Goal: Task Accomplishment & Management: Use online tool/utility

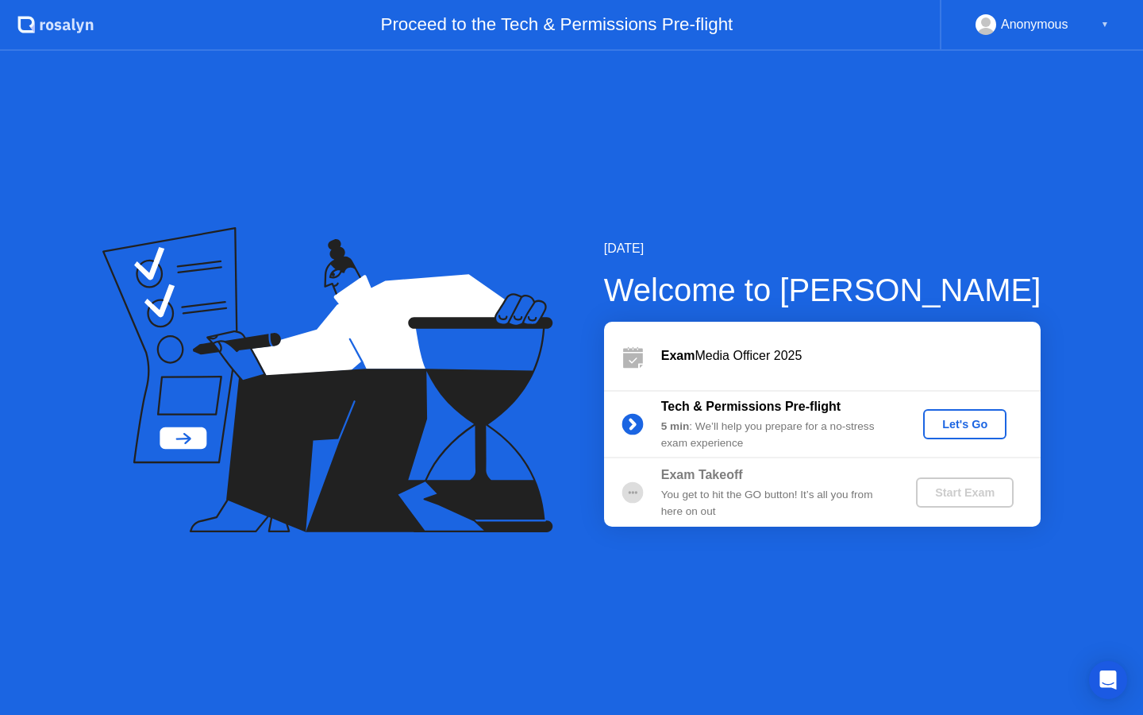
click at [951, 425] on div "Let's Go" at bounding box center [965, 424] width 71 height 13
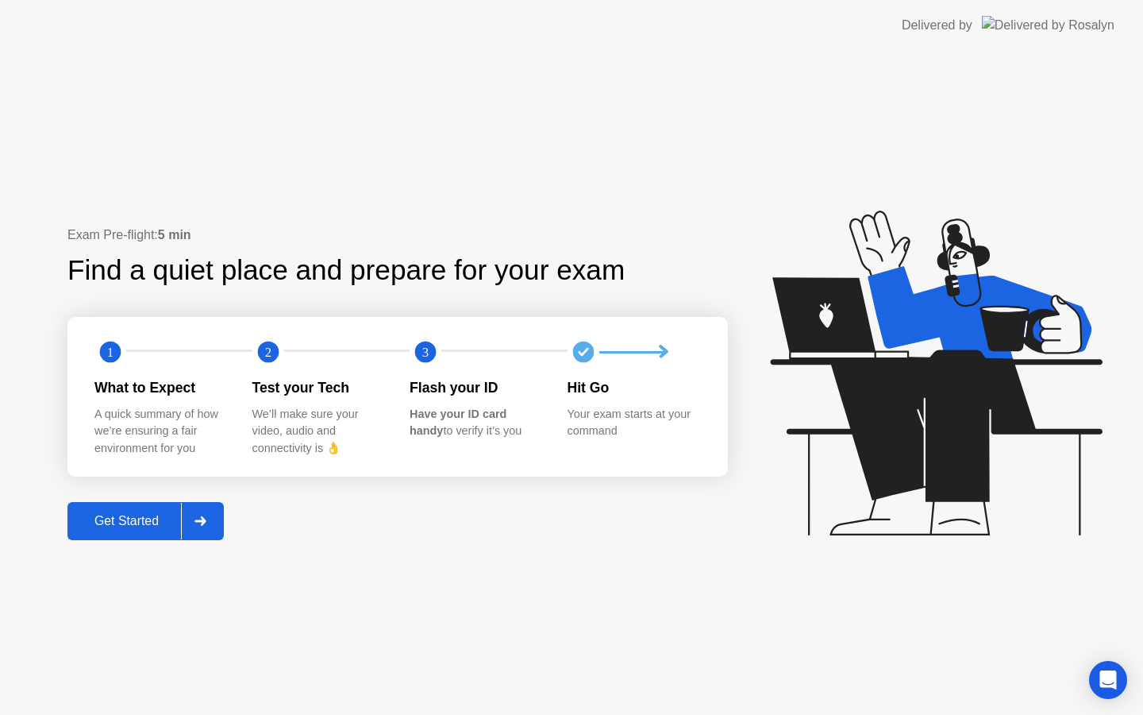
click at [125, 523] on div "Get Started" at bounding box center [126, 521] width 109 height 14
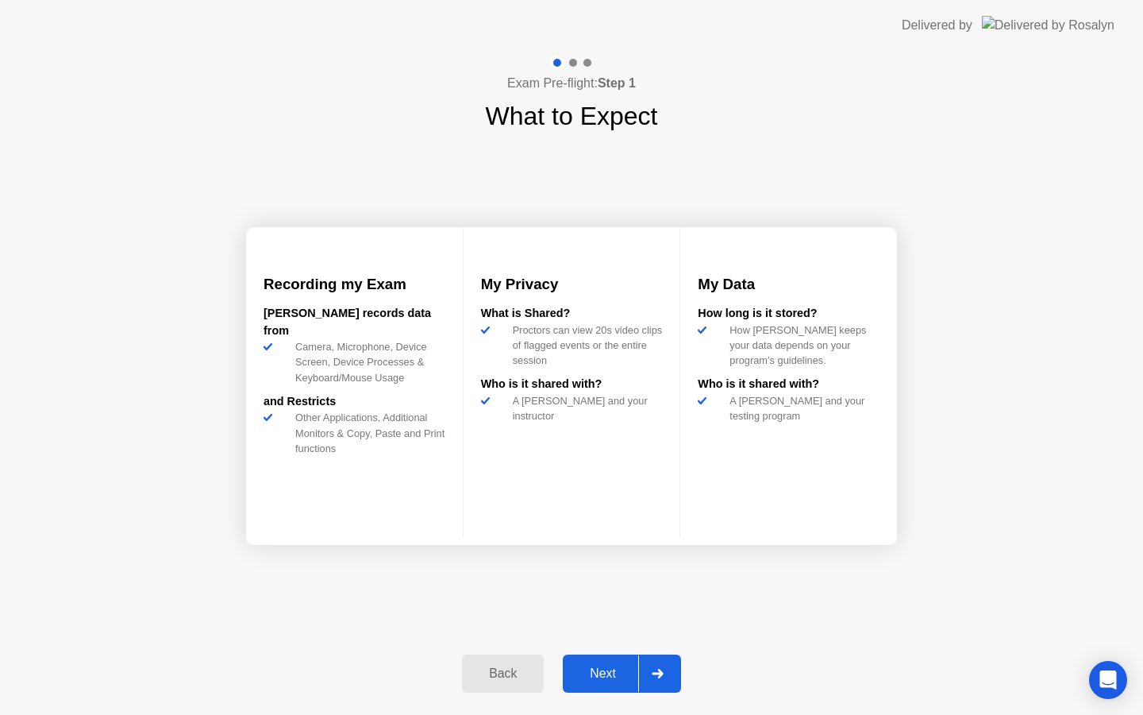
click at [607, 675] on div "Next" at bounding box center [603, 673] width 71 height 14
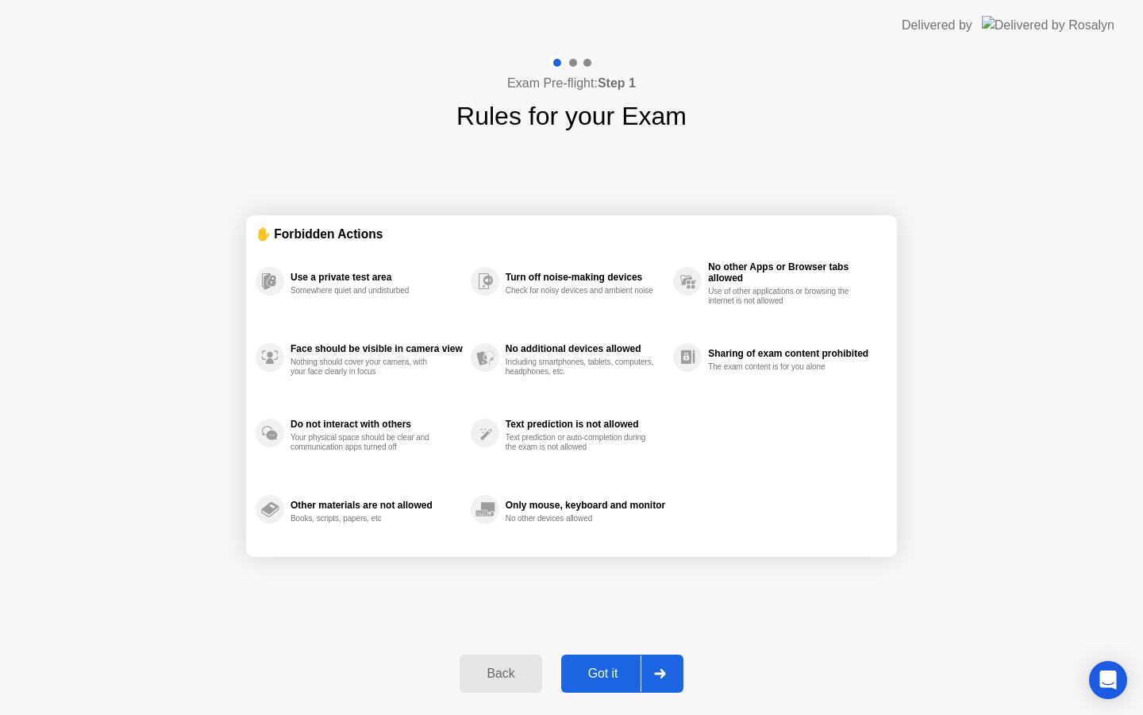
click at [607, 675] on div "Got it" at bounding box center [603, 673] width 75 height 14
select select "**********"
select select "*******"
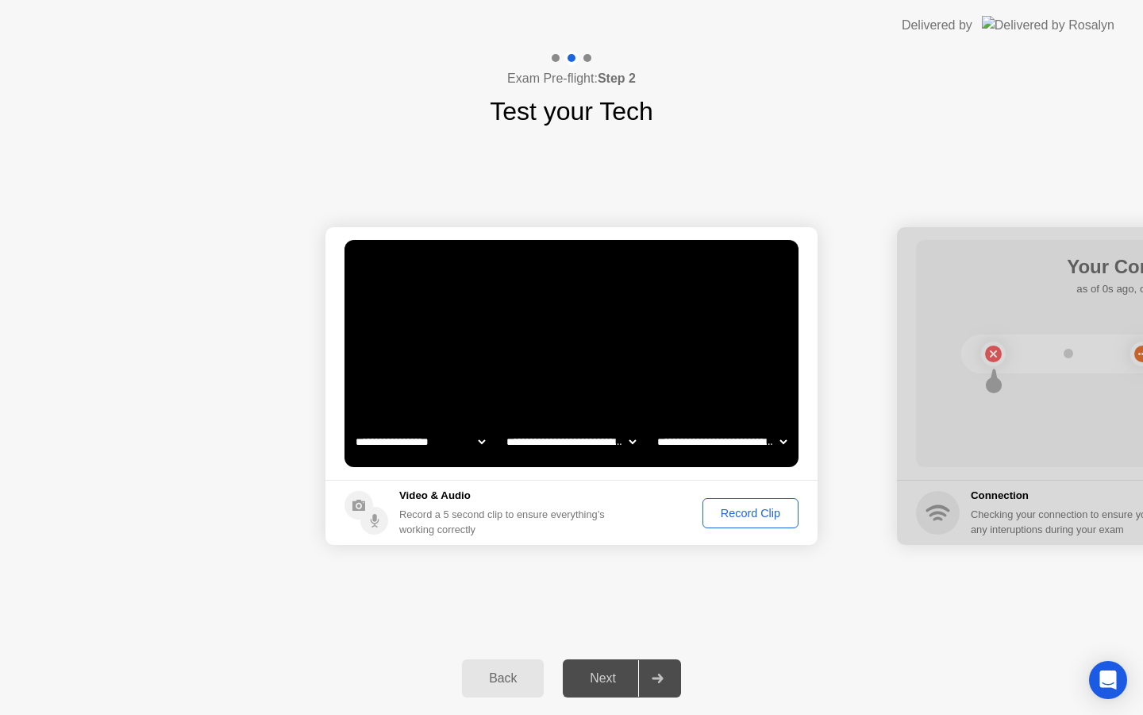
click at [738, 514] on div "Record Clip" at bounding box center [750, 513] width 85 height 13
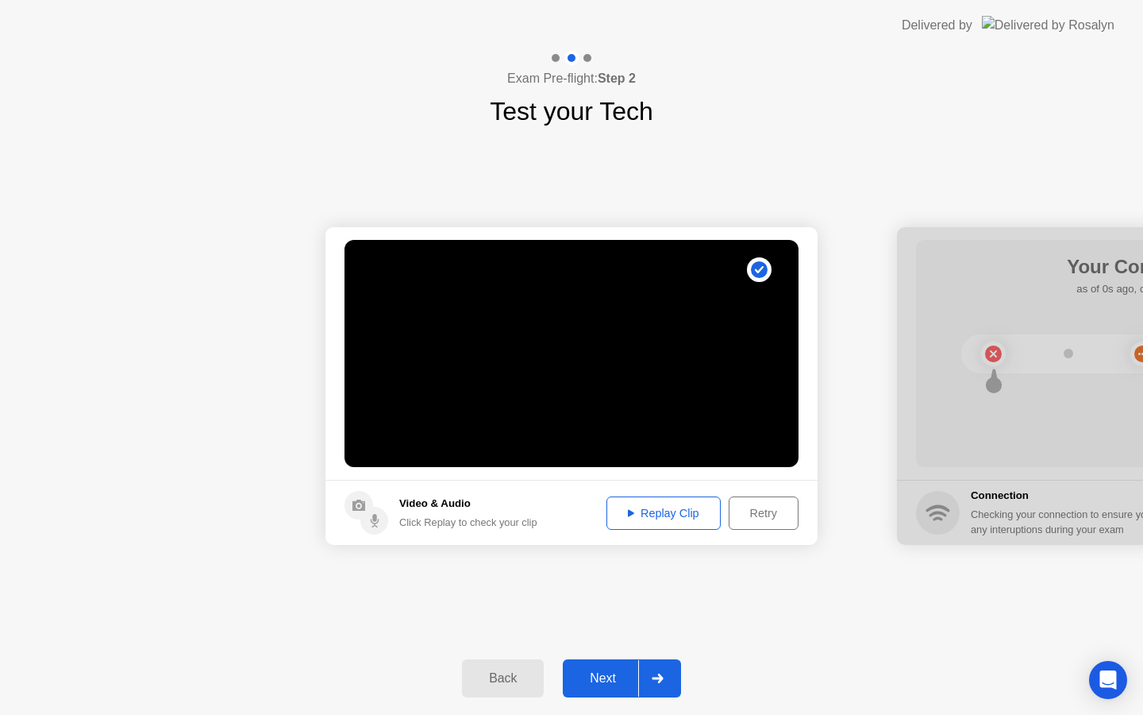
click at [608, 671] on div "Next" at bounding box center [603, 678] width 71 height 14
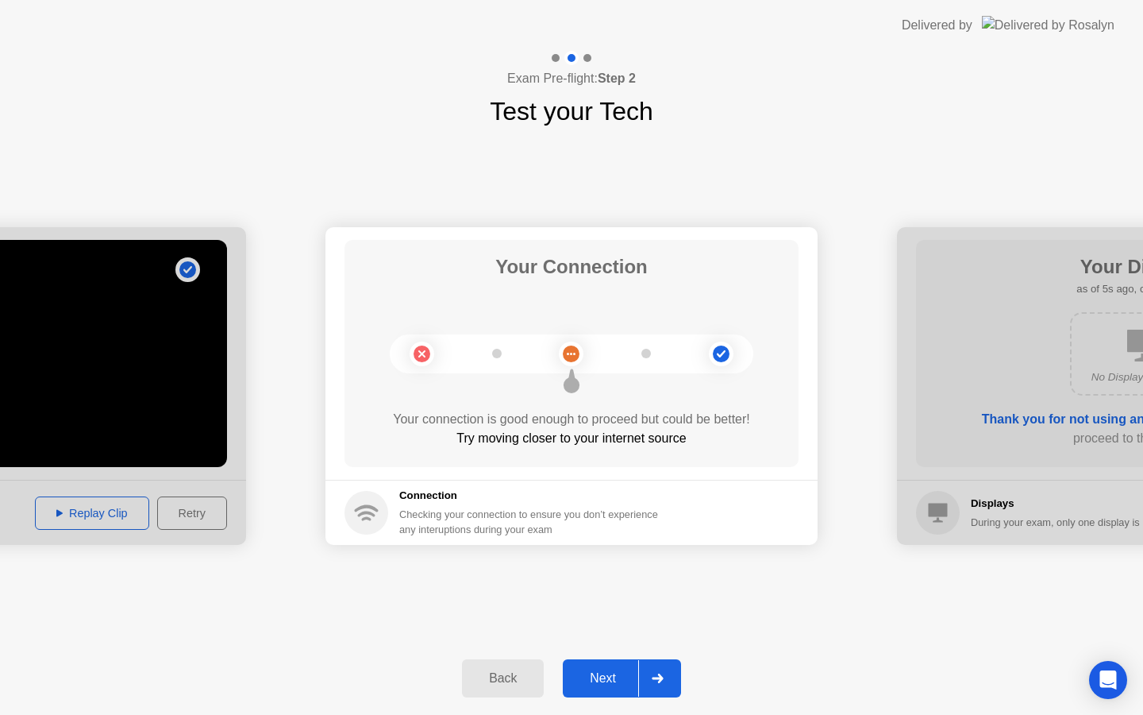
click at [608, 671] on div "Next" at bounding box center [603, 678] width 71 height 14
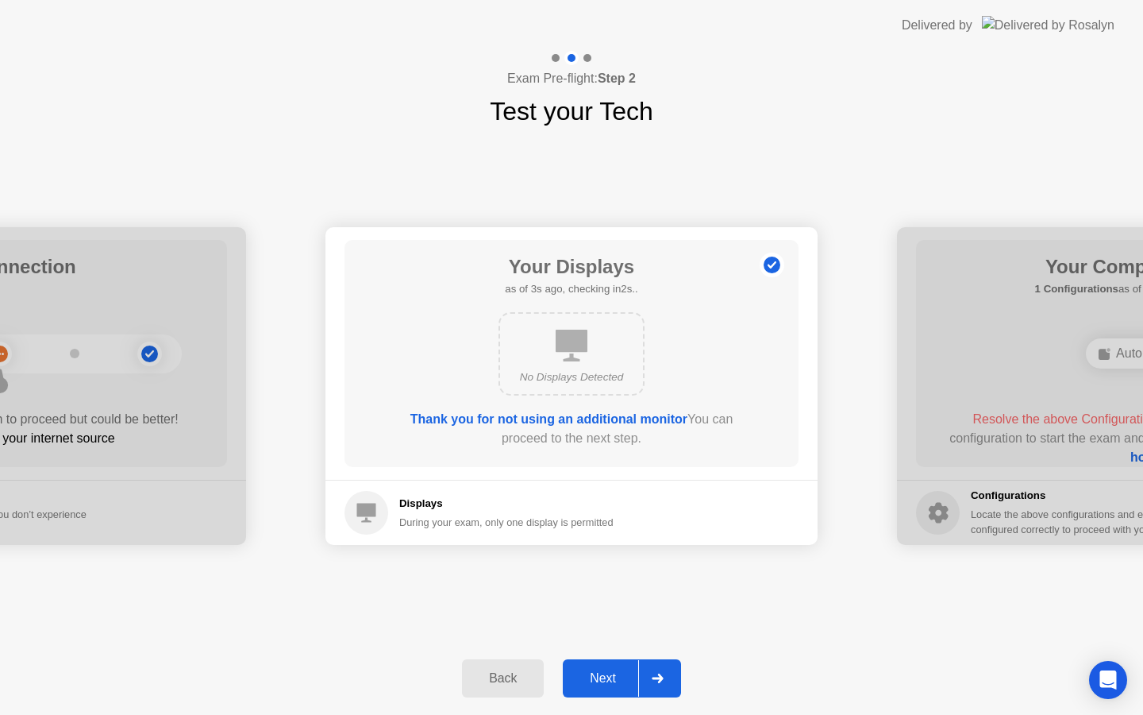
click at [561, 372] on div "No Displays Detected" at bounding box center [571, 377] width 117 height 16
click at [595, 680] on div "Next" at bounding box center [603, 678] width 71 height 14
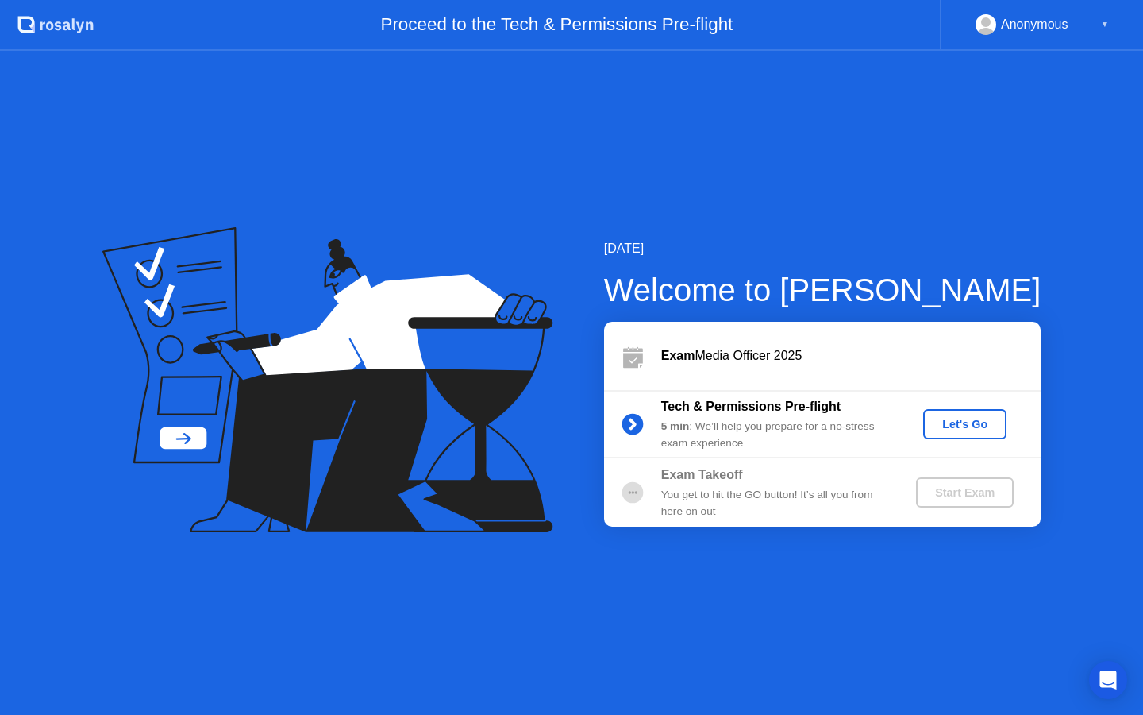
click at [963, 418] on div "Let's Go" at bounding box center [965, 424] width 71 height 13
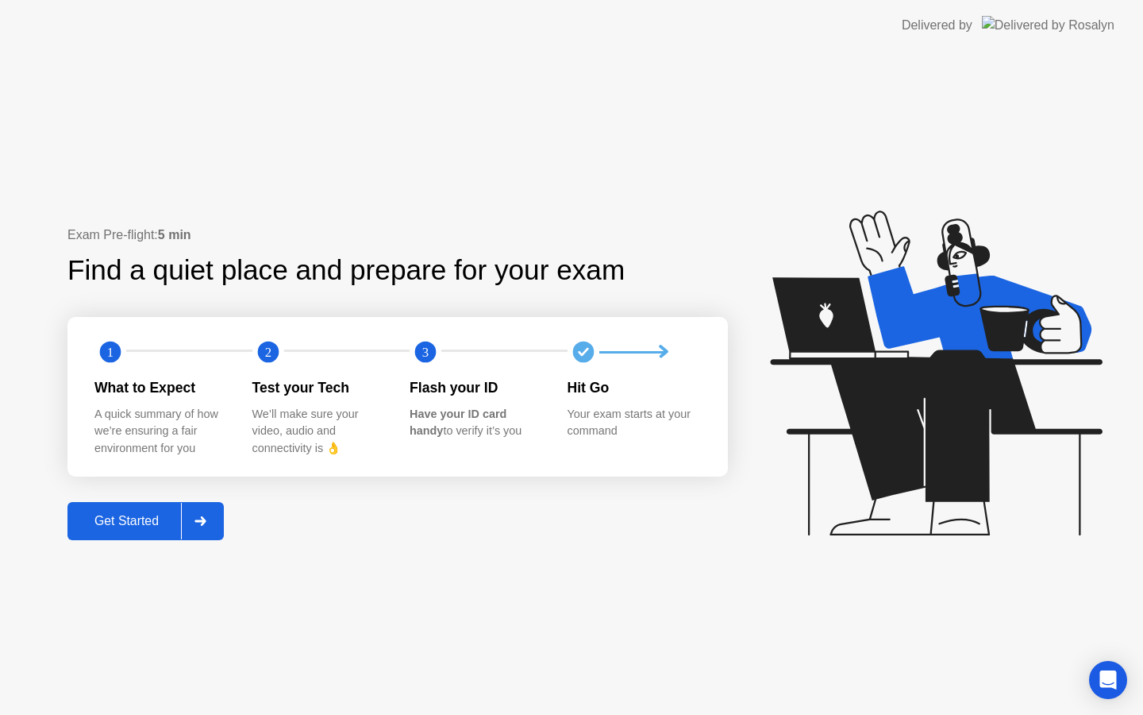
click at [109, 534] on button "Get Started" at bounding box center [145, 521] width 156 height 38
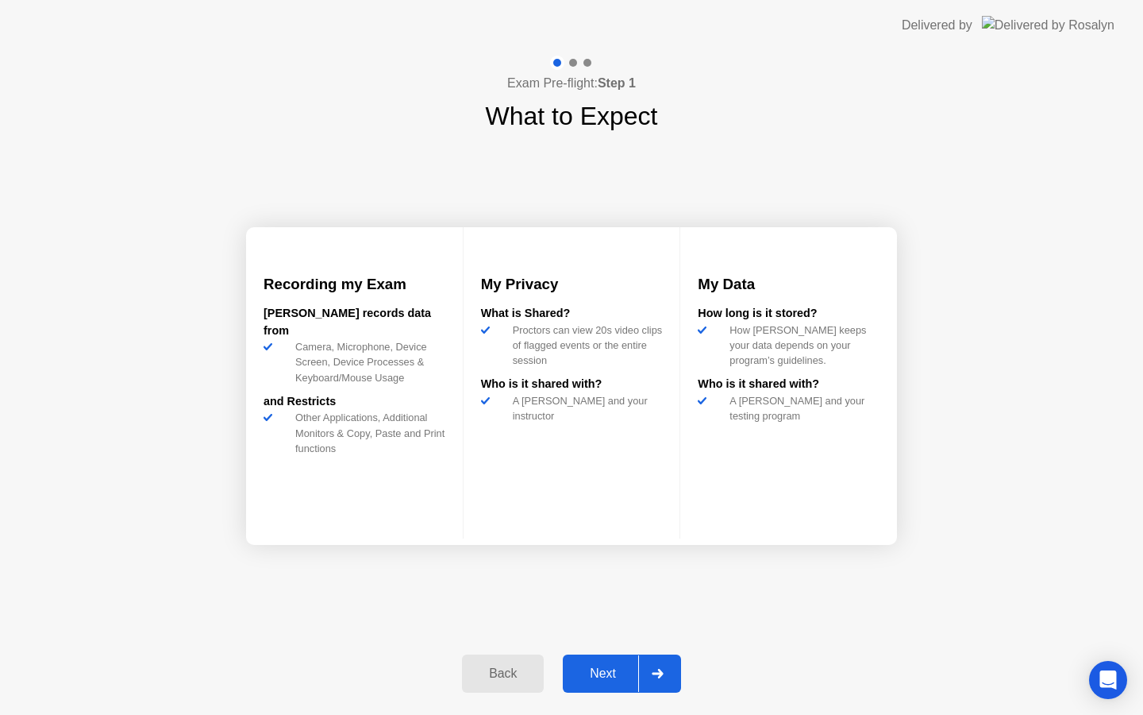
click at [604, 688] on button "Next" at bounding box center [622, 673] width 118 height 38
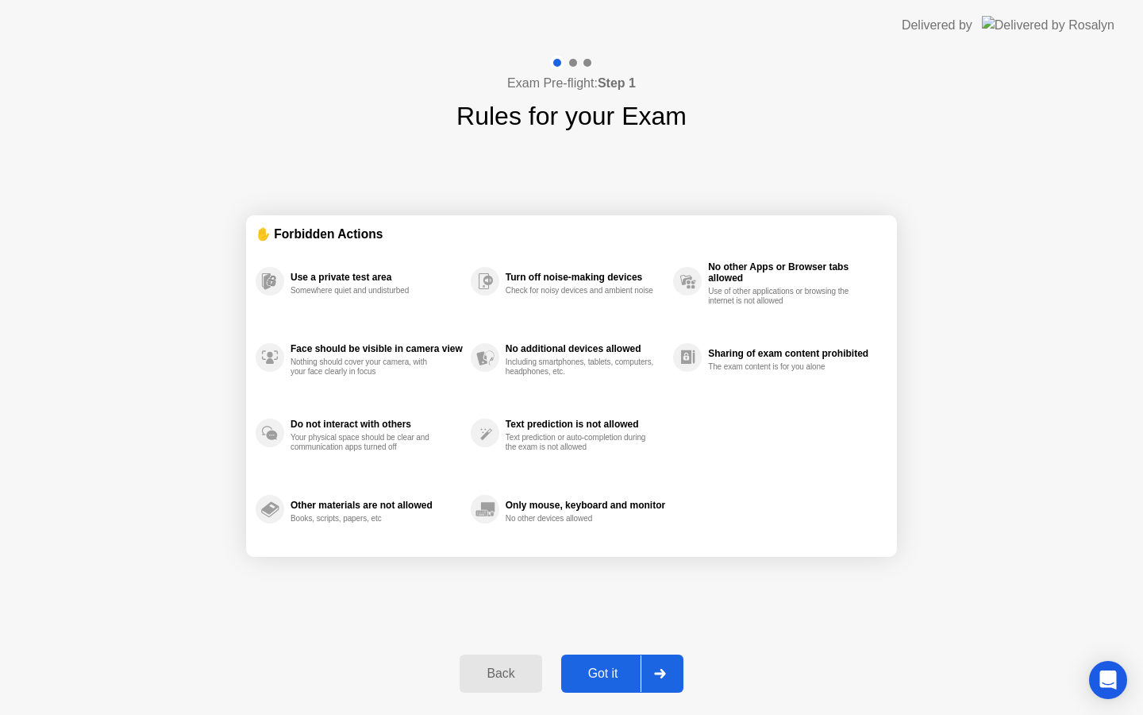
click at [604, 688] on button "Got it" at bounding box center [622, 673] width 122 height 38
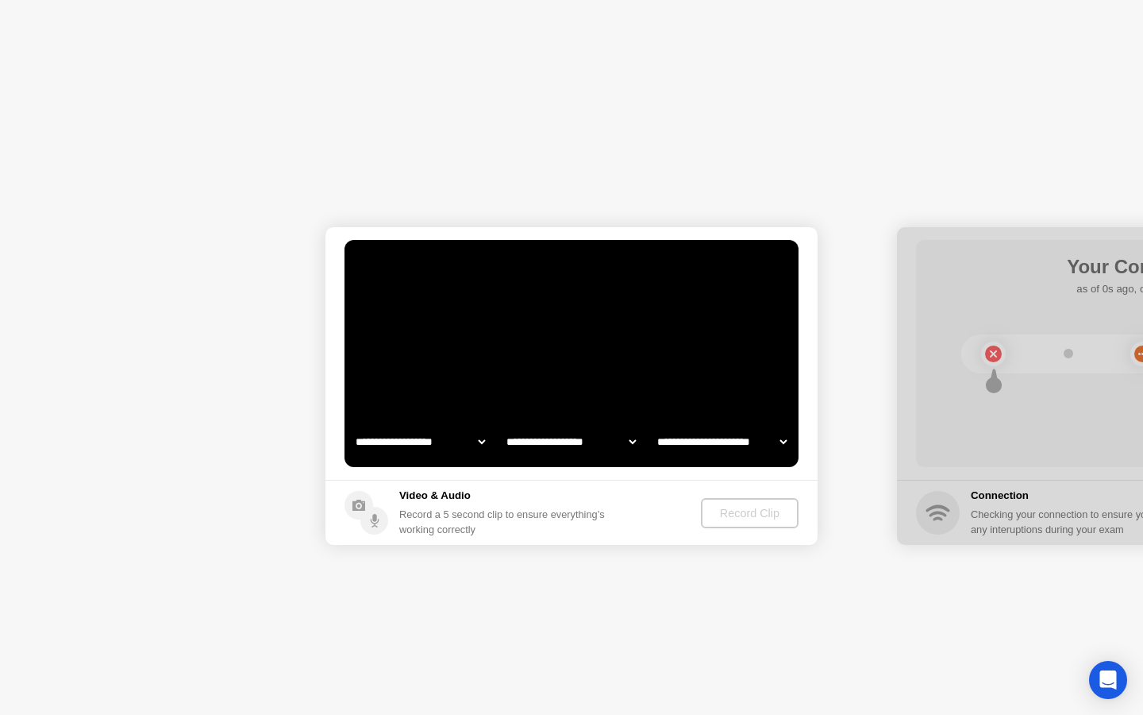
select select "**********"
select select "*******"
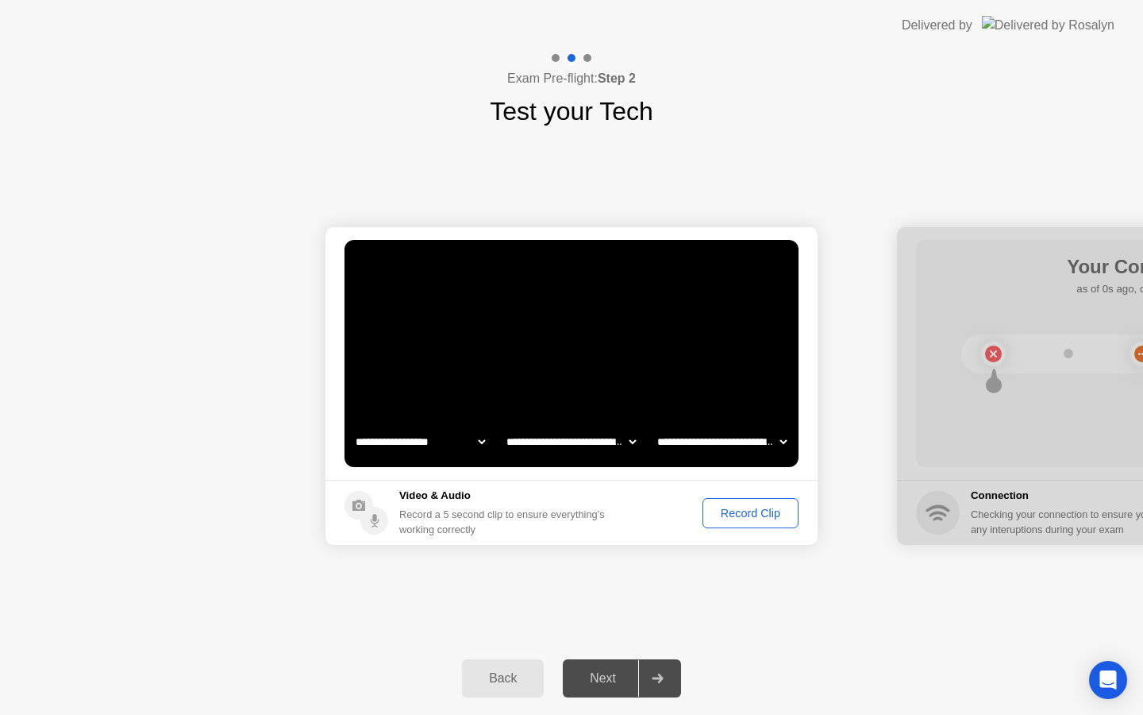
click at [738, 514] on div "Record Clip" at bounding box center [750, 513] width 85 height 13
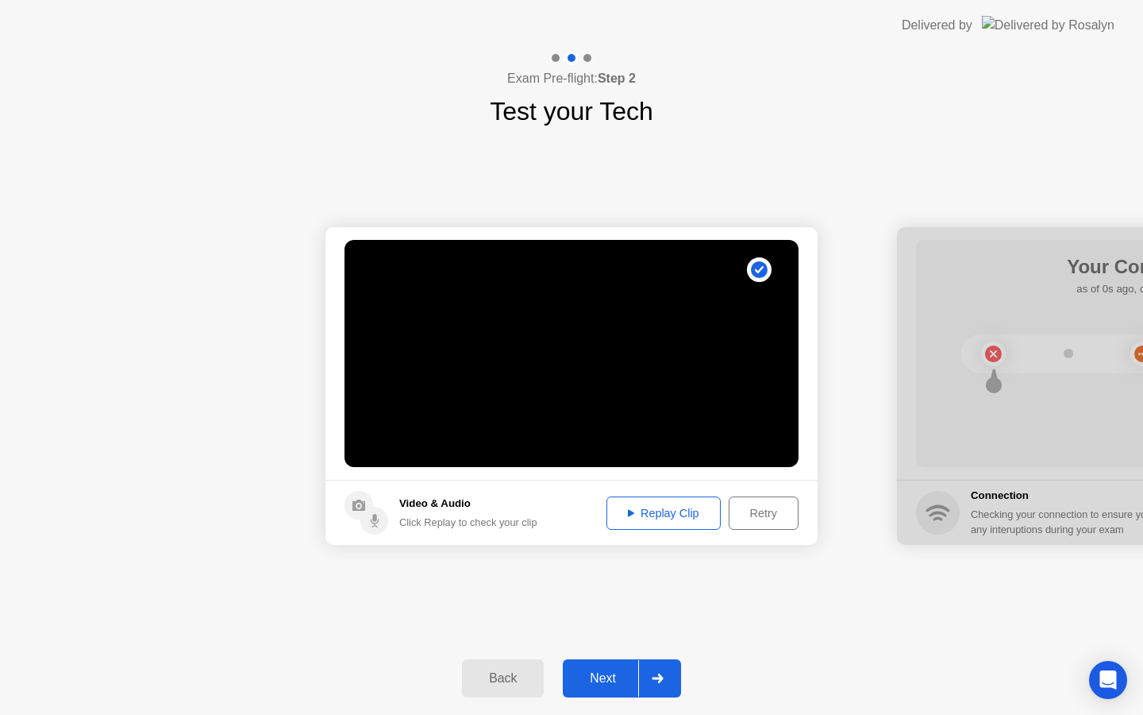
click at [607, 679] on div "Next" at bounding box center [603, 678] width 71 height 14
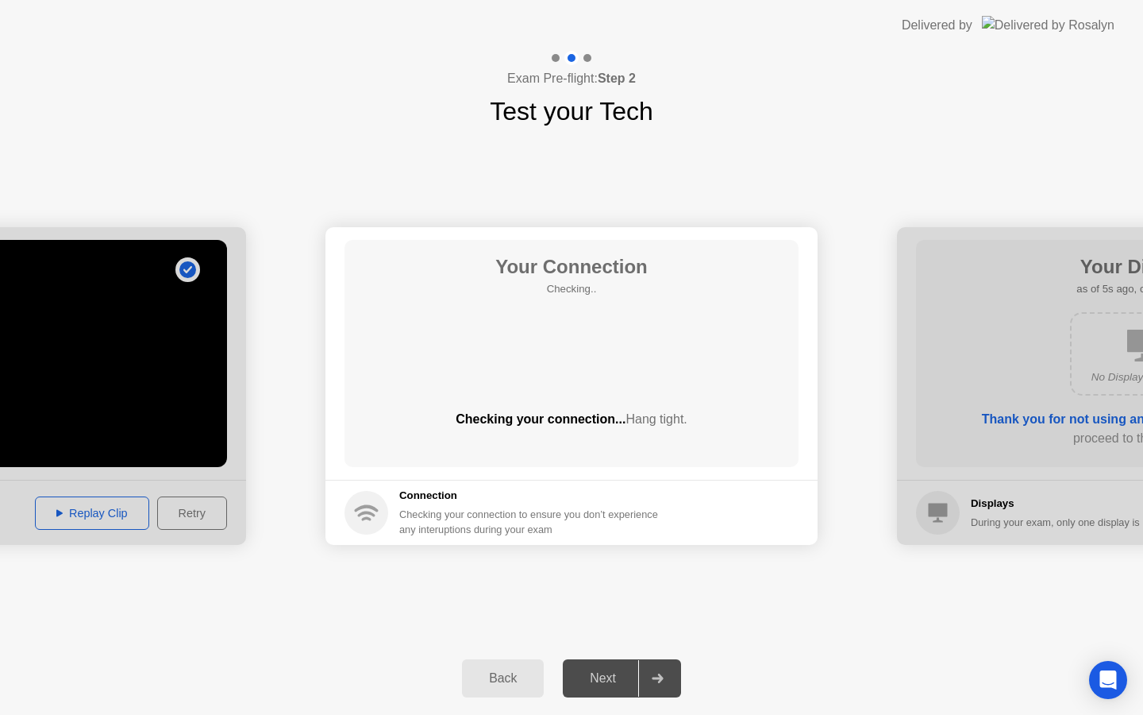
click at [367, 510] on circle at bounding box center [367, 513] width 44 height 44
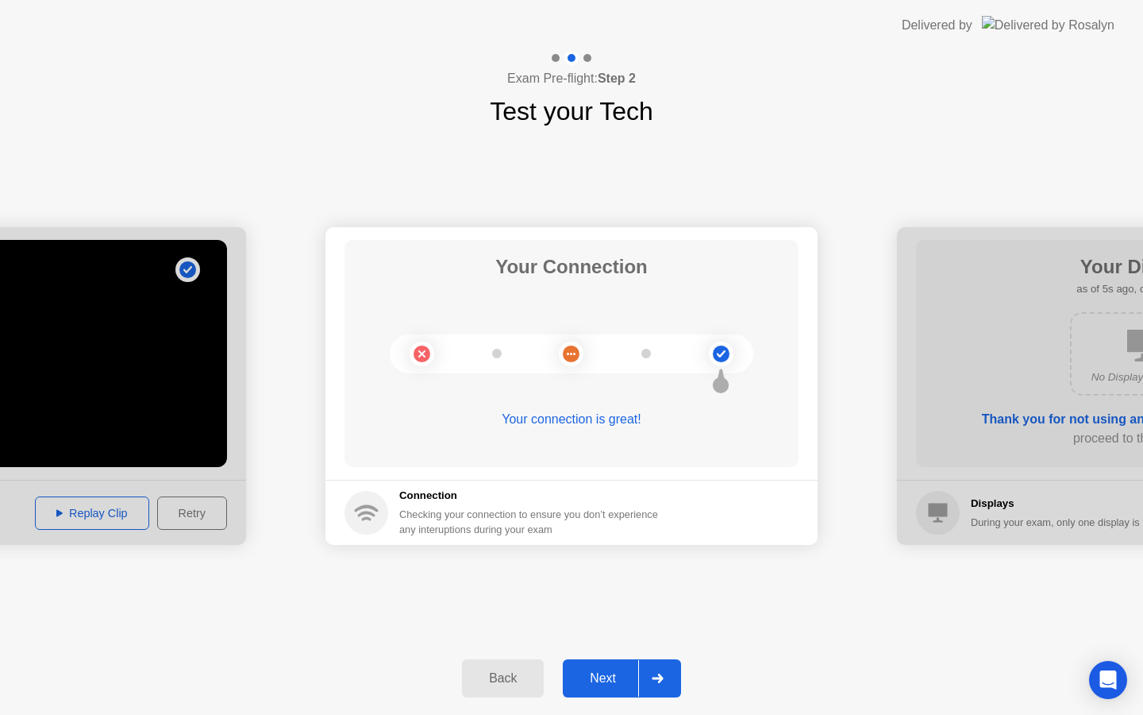
click at [600, 675] on div "Next" at bounding box center [603, 678] width 71 height 14
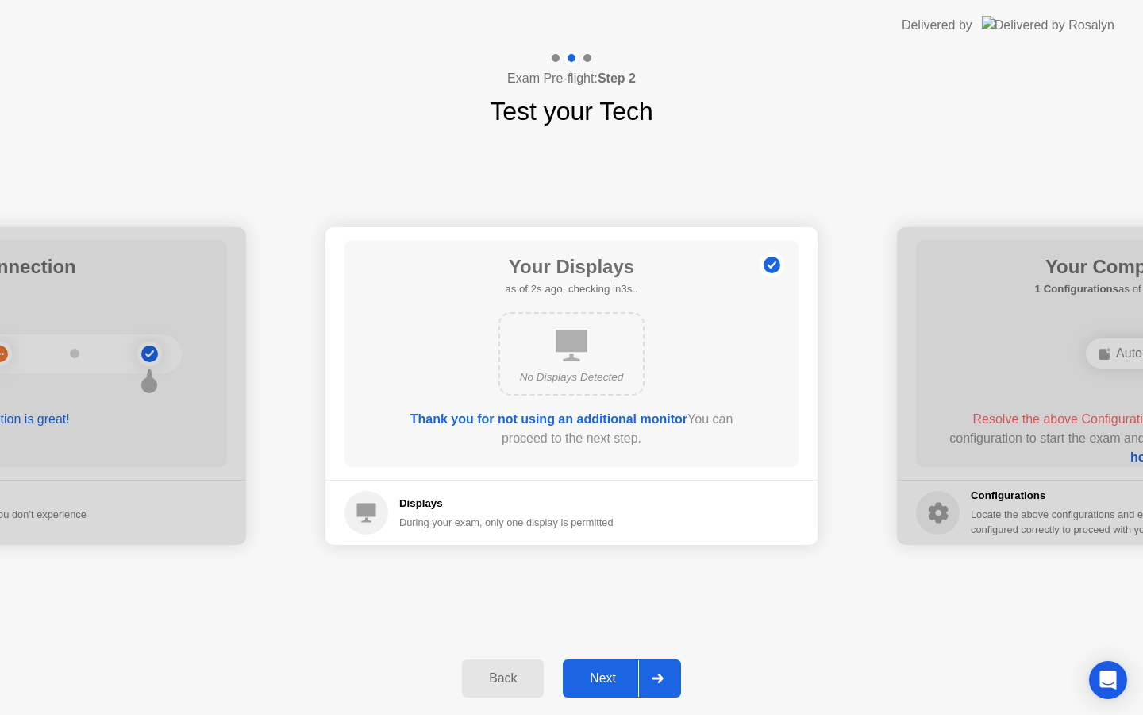
click at [490, 415] on b "Thank you for not using an additional monitor" at bounding box center [548, 418] width 277 height 13
click at [590, 299] on div "Your Displays as of 2s ago, checking in3s.. No Displays Detected Thank you for …" at bounding box center [572, 353] width 454 height 227
click at [599, 680] on div "Next" at bounding box center [603, 678] width 71 height 14
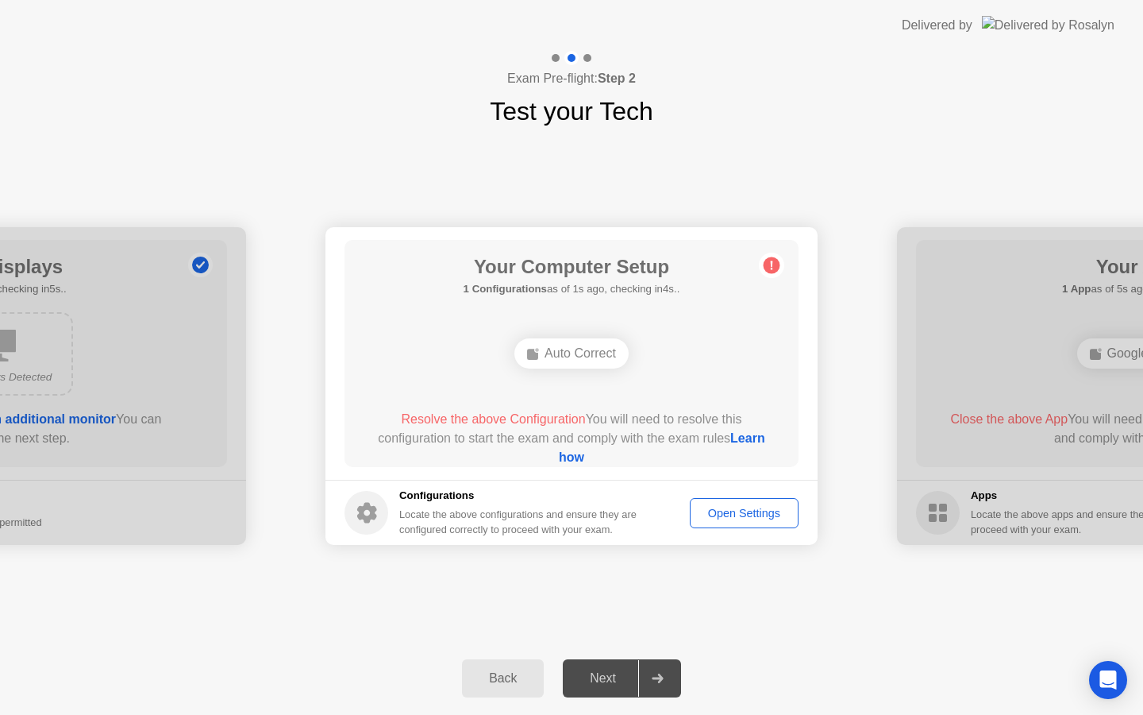
click at [567, 352] on div "Auto Correct" at bounding box center [571, 353] width 114 height 30
click at [726, 507] on div "Open Settings" at bounding box center [744, 513] width 98 height 13
click at [559, 457] on link "Learn how" at bounding box center [662, 447] width 206 height 33
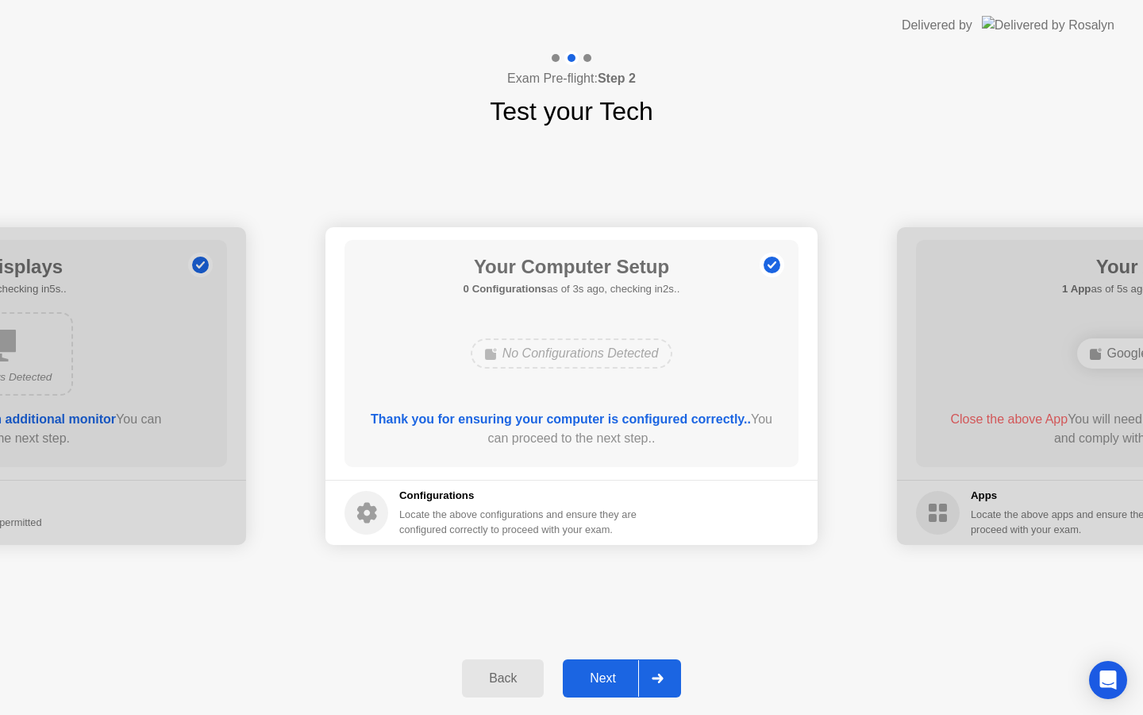
click at [595, 681] on div "Next" at bounding box center [603, 678] width 71 height 14
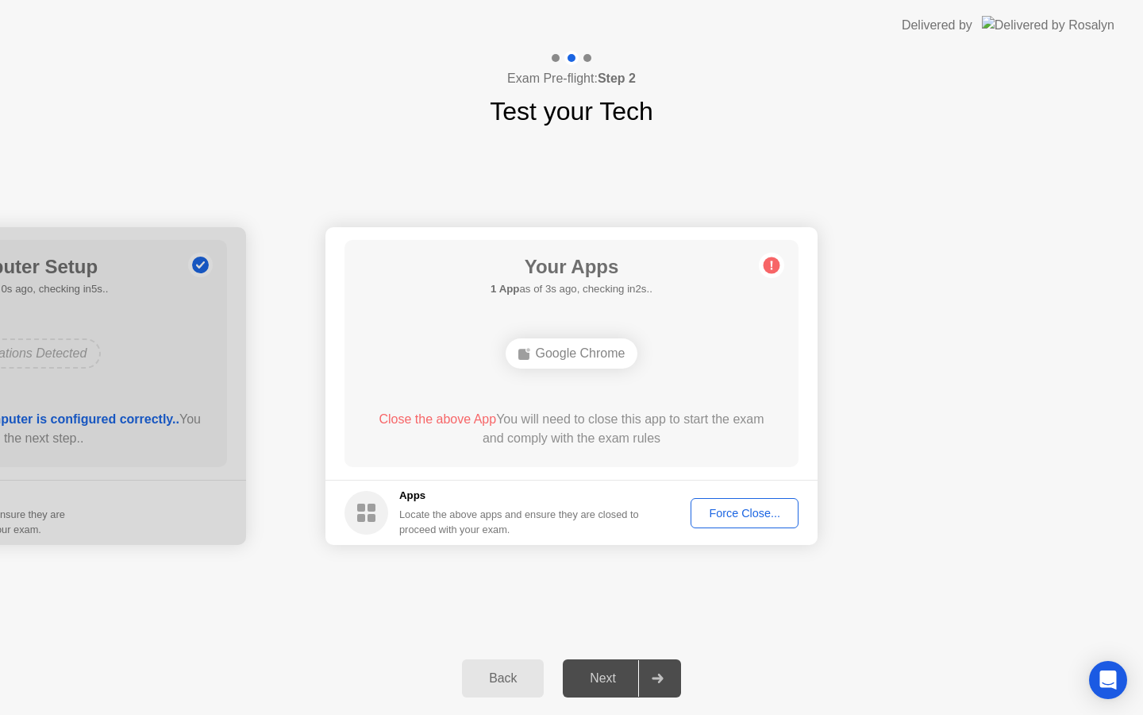
click at [756, 511] on div "Force Close..." at bounding box center [744, 513] width 97 height 13
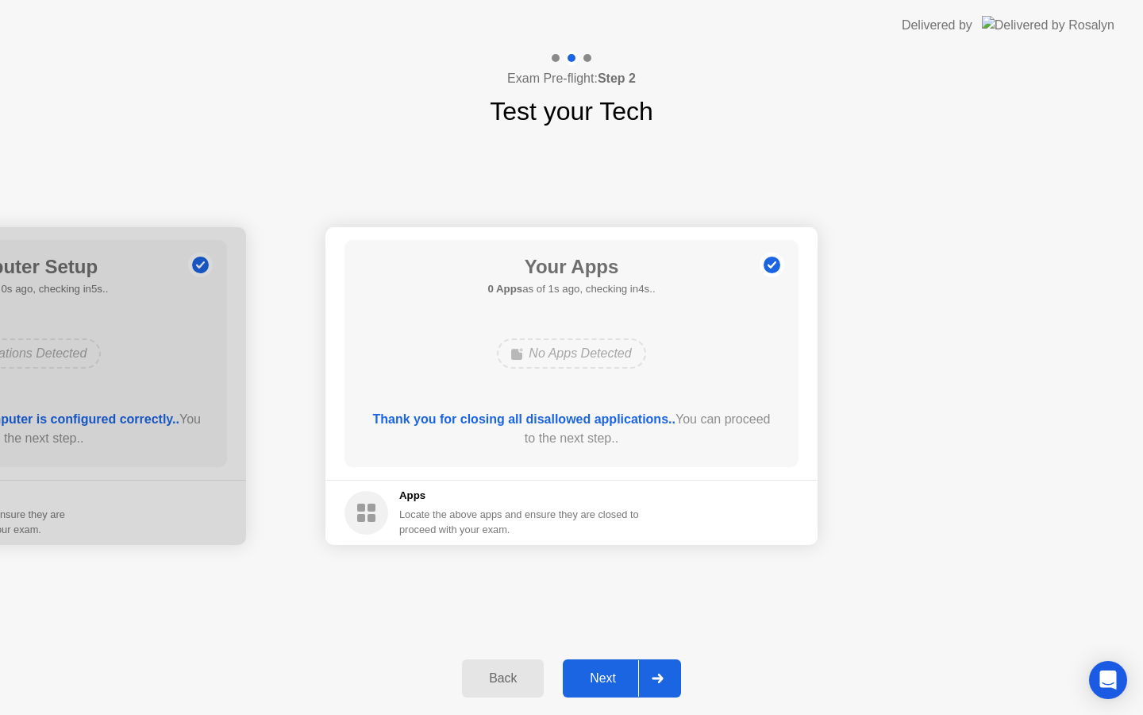
click at [593, 678] on div "Next" at bounding box center [603, 678] width 71 height 14
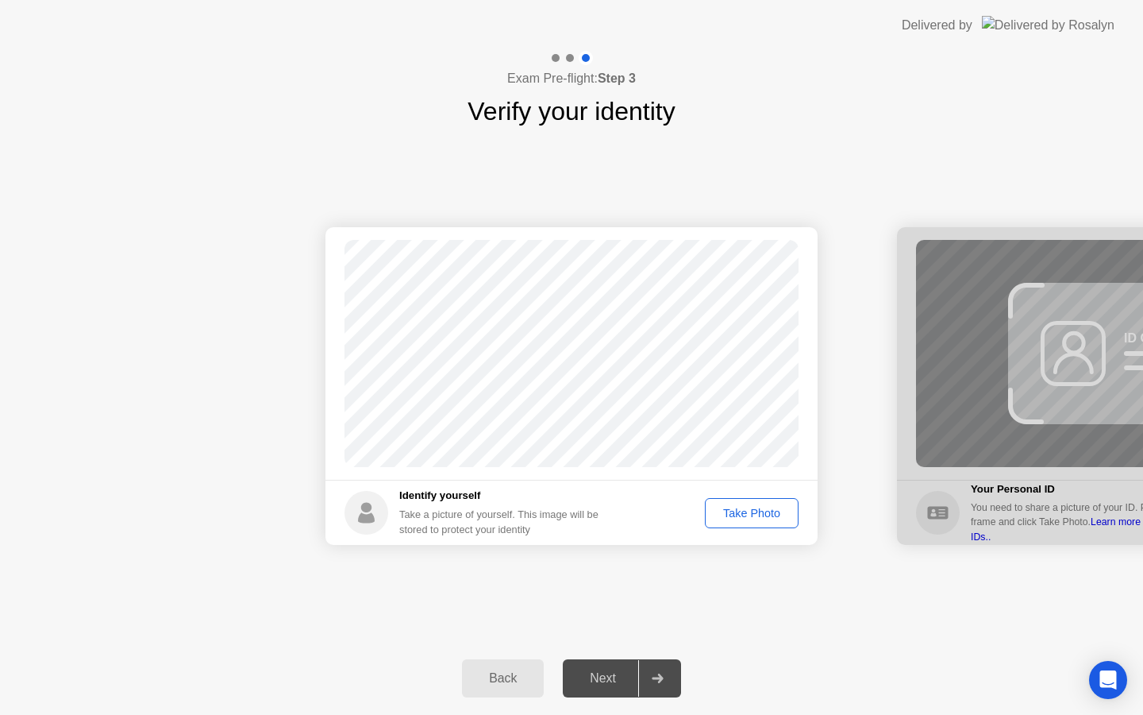
click at [744, 522] on button "Take Photo" at bounding box center [752, 513] width 94 height 30
click at [596, 675] on div "Next" at bounding box center [603, 678] width 71 height 14
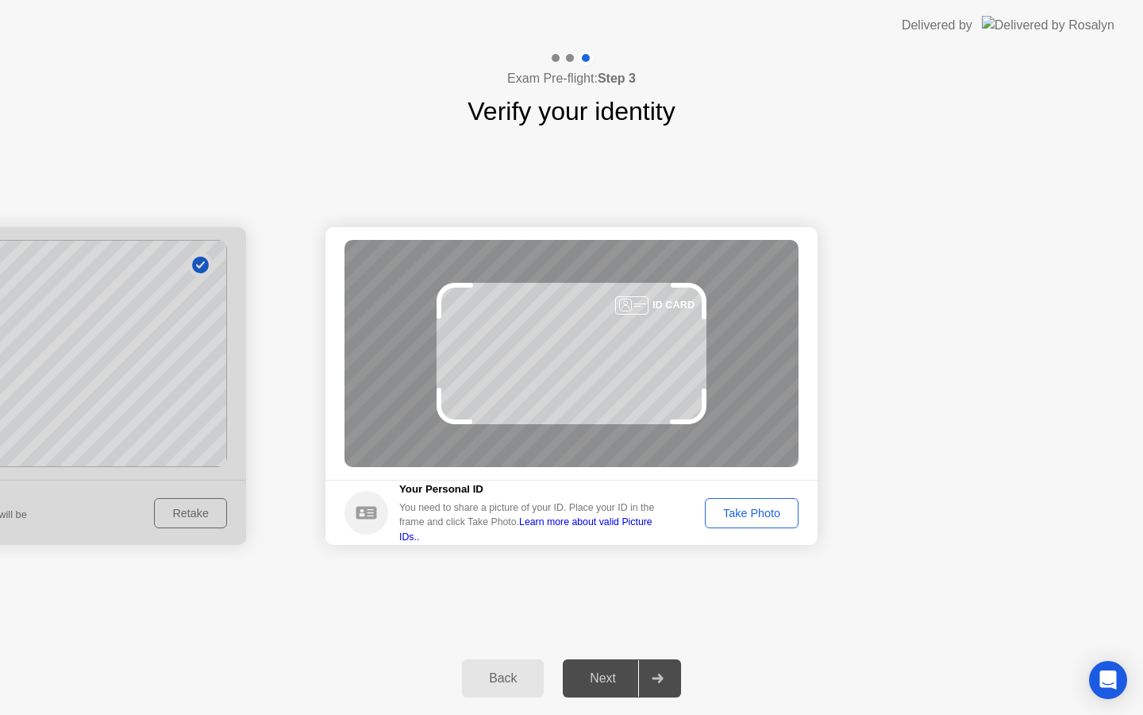
click at [738, 514] on div "Take Photo" at bounding box center [752, 513] width 83 height 13
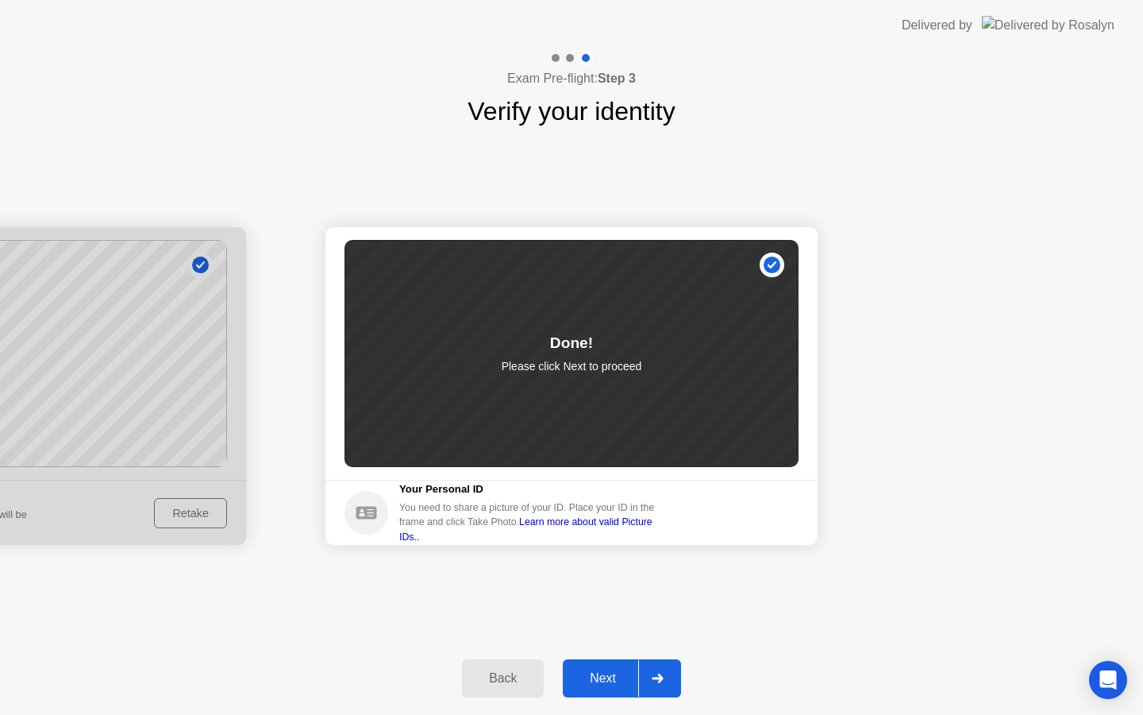
click at [609, 685] on div "Next" at bounding box center [603, 678] width 71 height 14
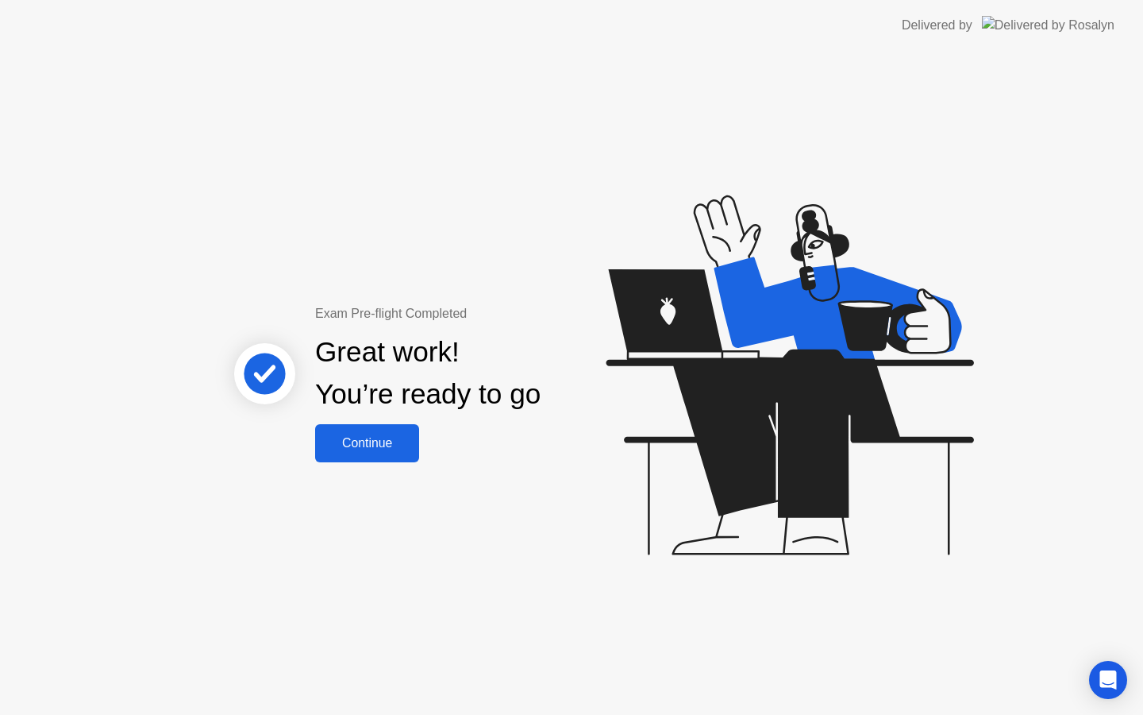
click at [374, 440] on div "Continue" at bounding box center [367, 443] width 94 height 14
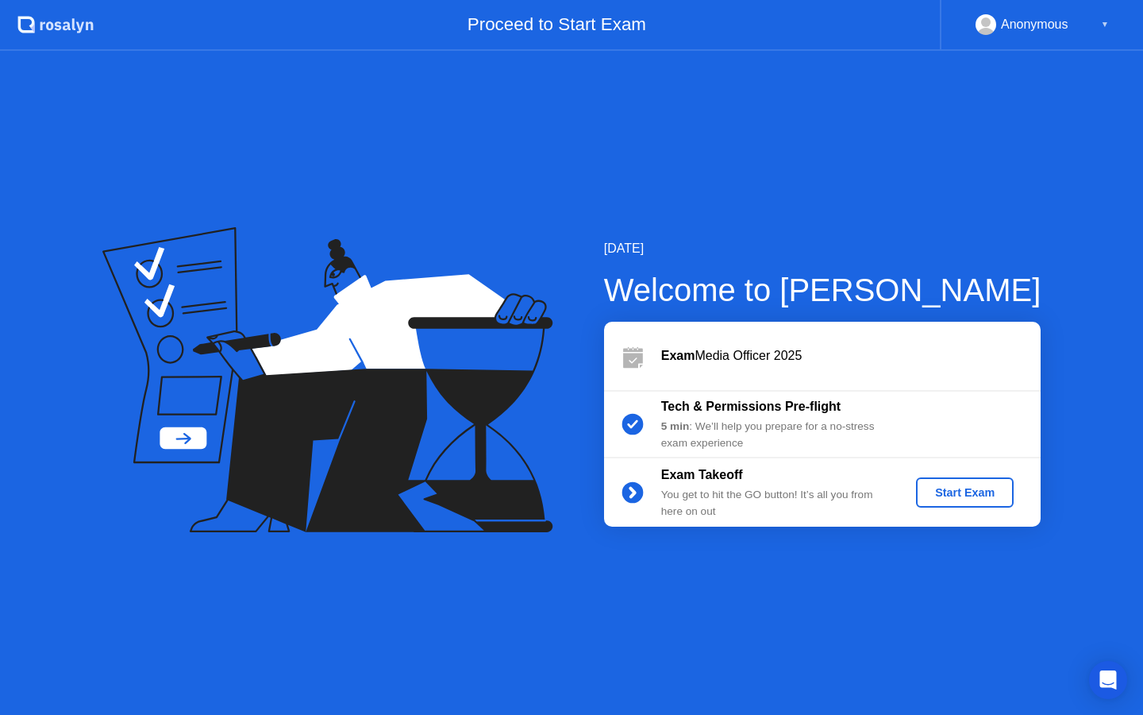
click at [960, 495] on div "Start Exam" at bounding box center [965, 492] width 85 height 13
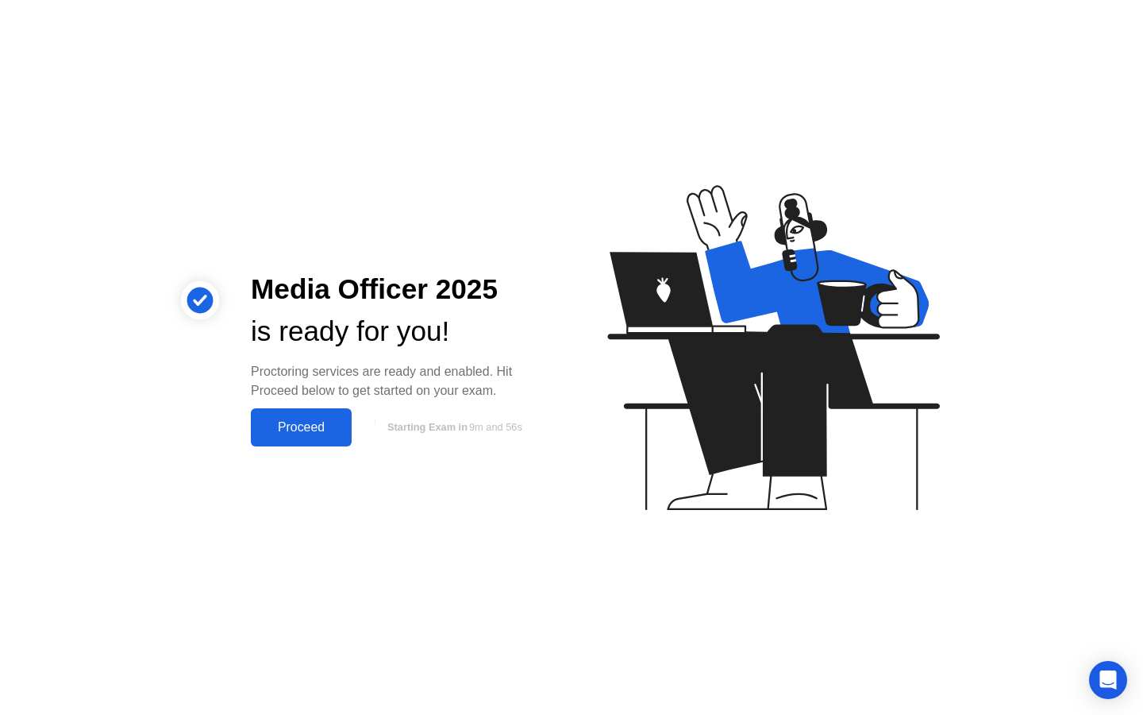
click at [295, 430] on div "Proceed" at bounding box center [301, 427] width 91 height 14
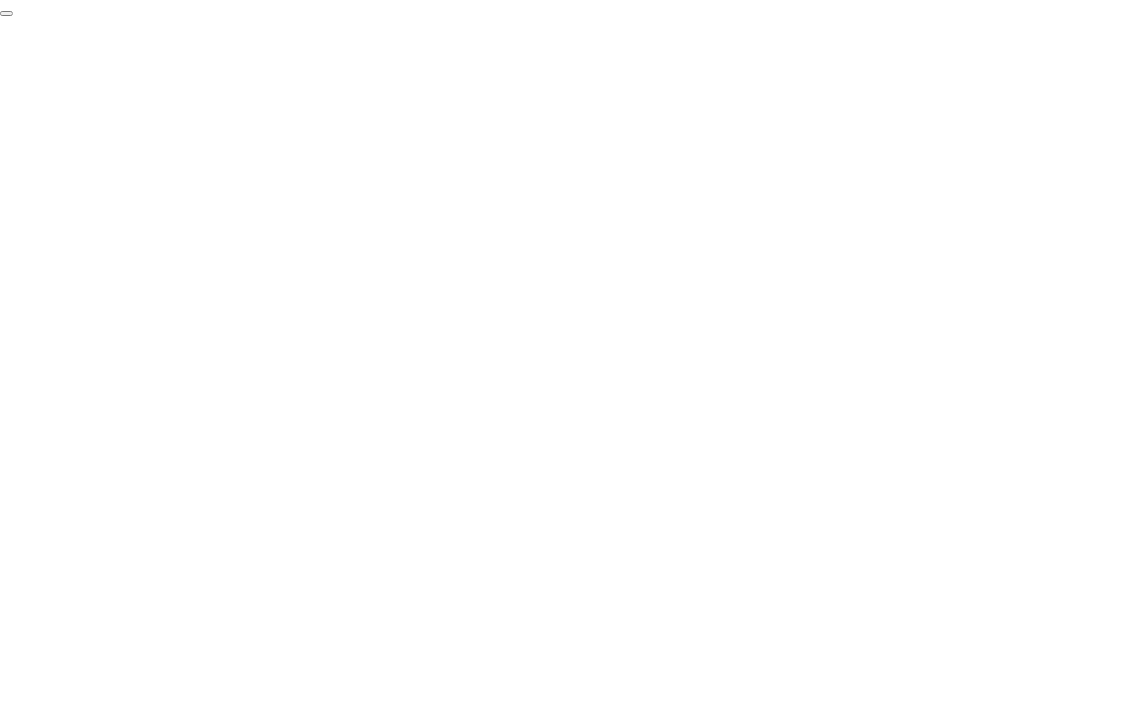
click div "End Proctoring Session"
